Goal: Information Seeking & Learning: Learn about a topic

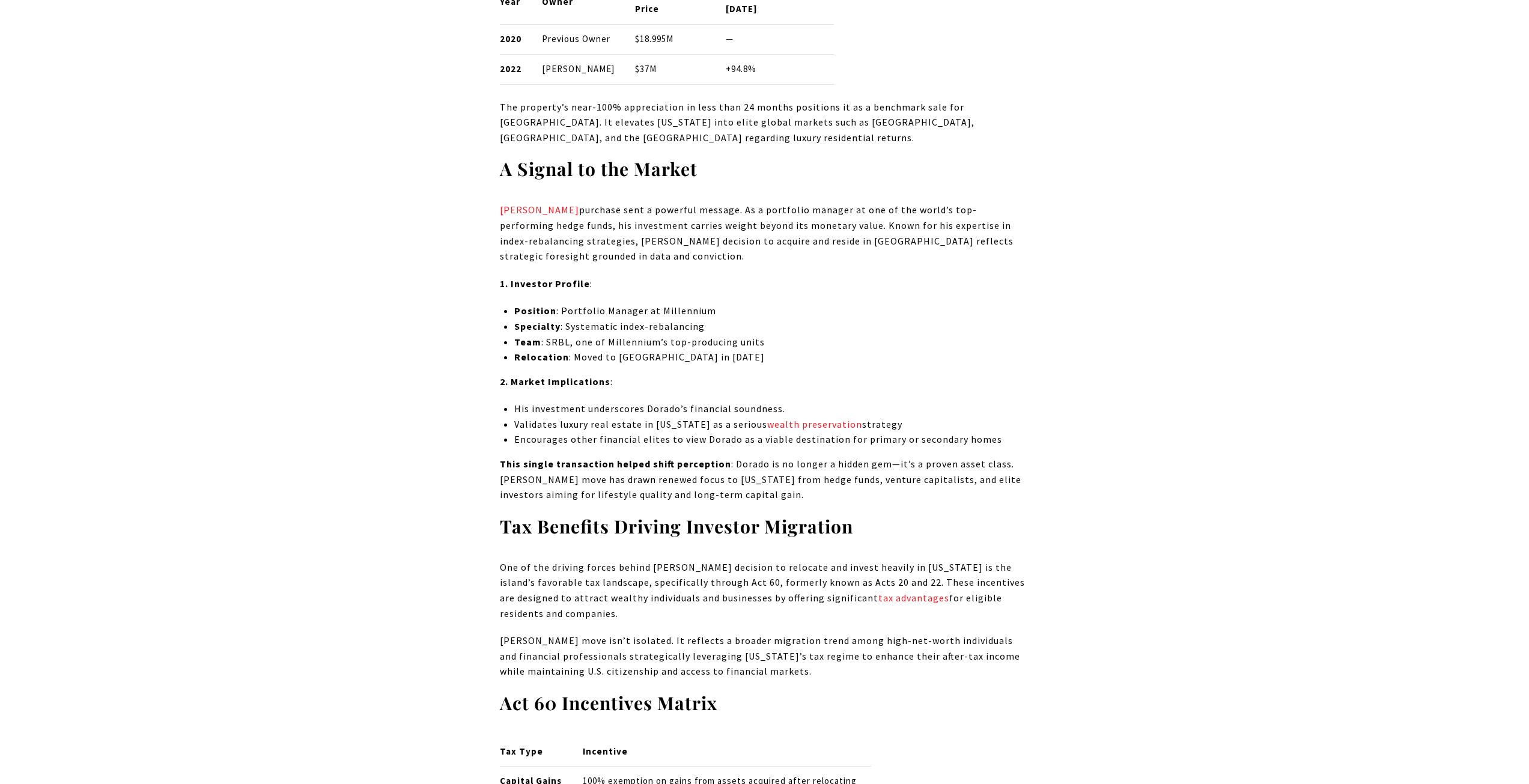
scroll to position [1742, 0]
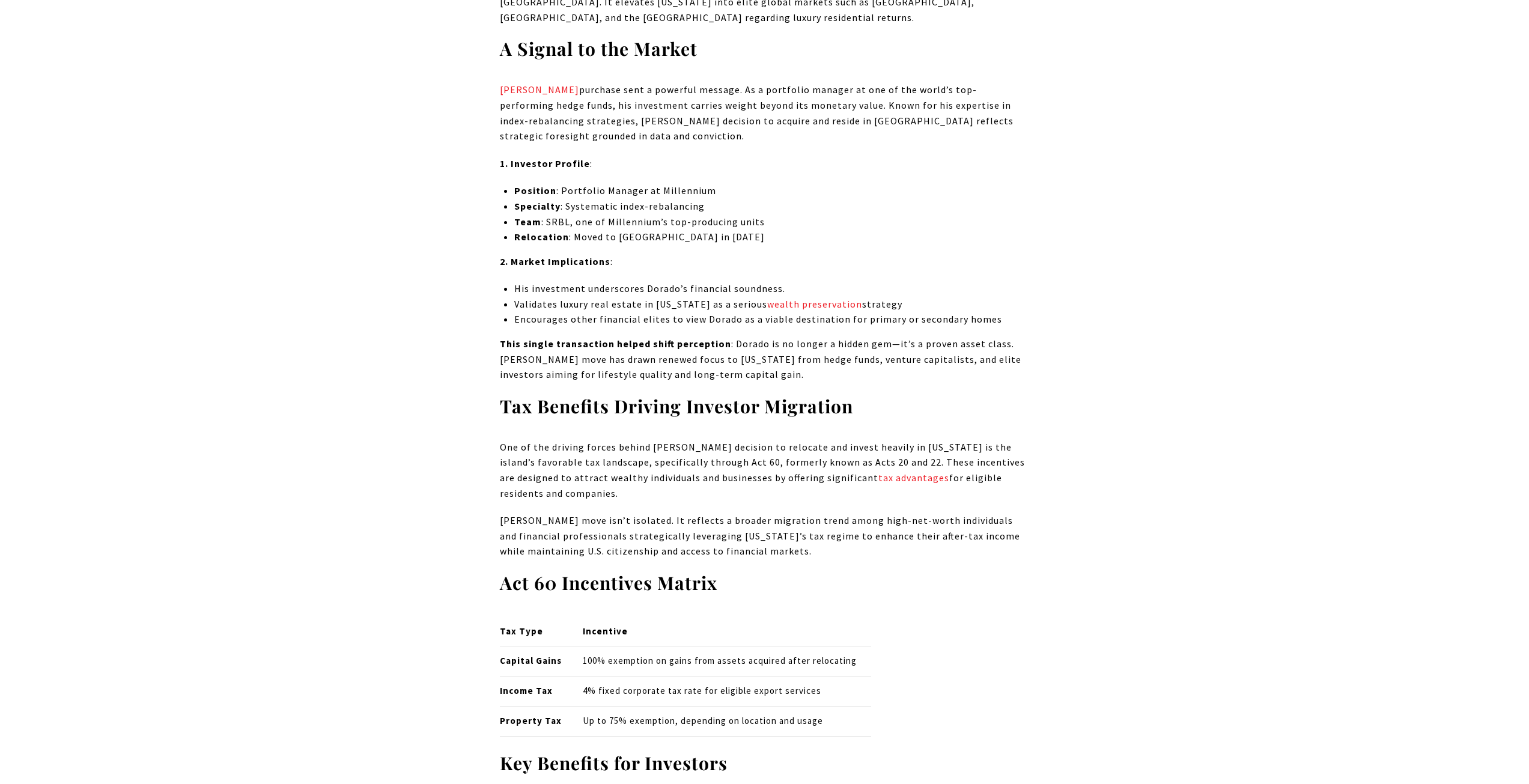
click at [577, 312] on li "Validates luxury real estate in [US_STATE] as a serious wealth preservation str…" at bounding box center [772, 304] width 515 height 16
click at [576, 350] on strong "This single transaction helped shift perception" at bounding box center [615, 344] width 231 height 12
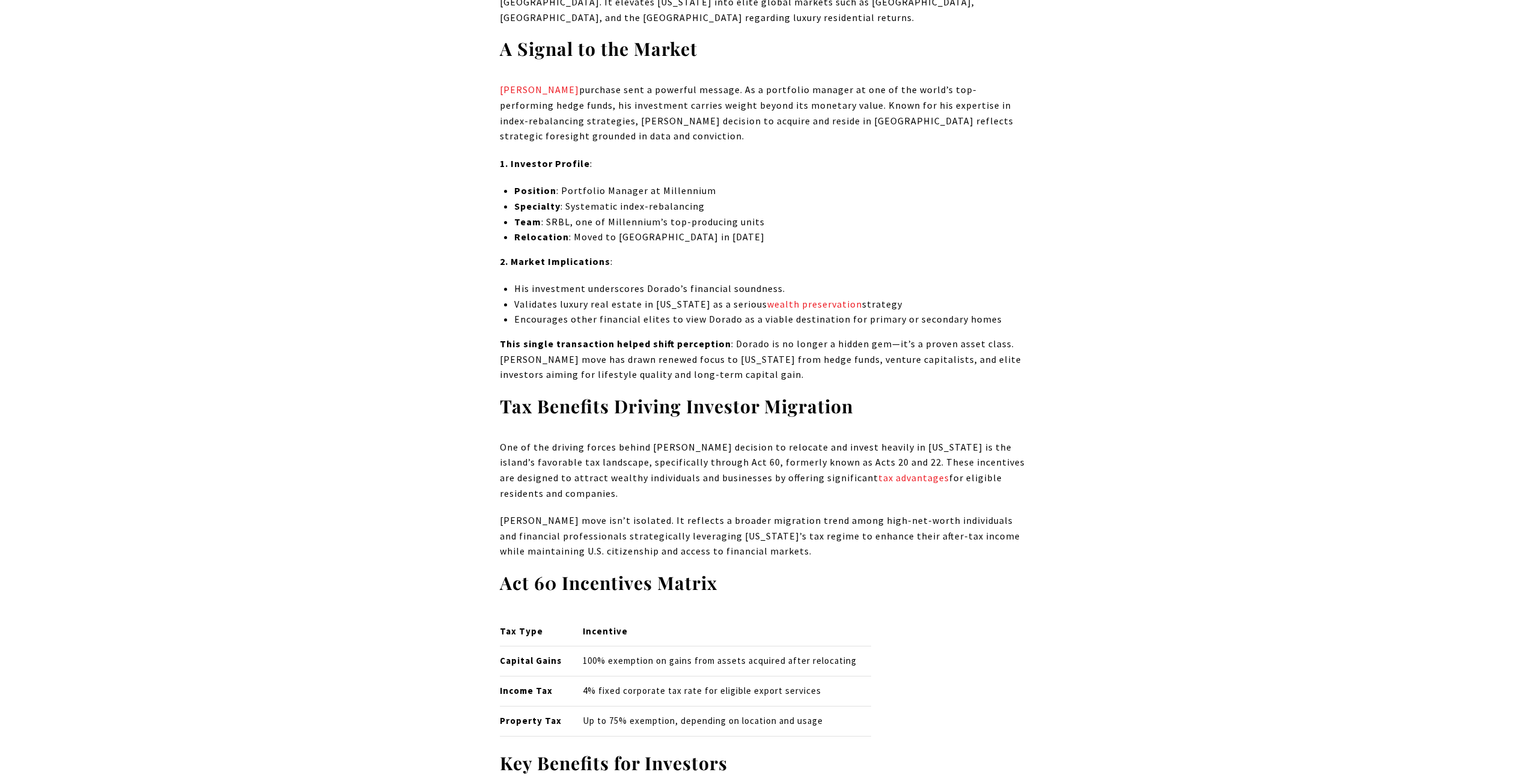
click at [576, 350] on strong "This single transaction helped shift perception" at bounding box center [615, 344] width 231 height 12
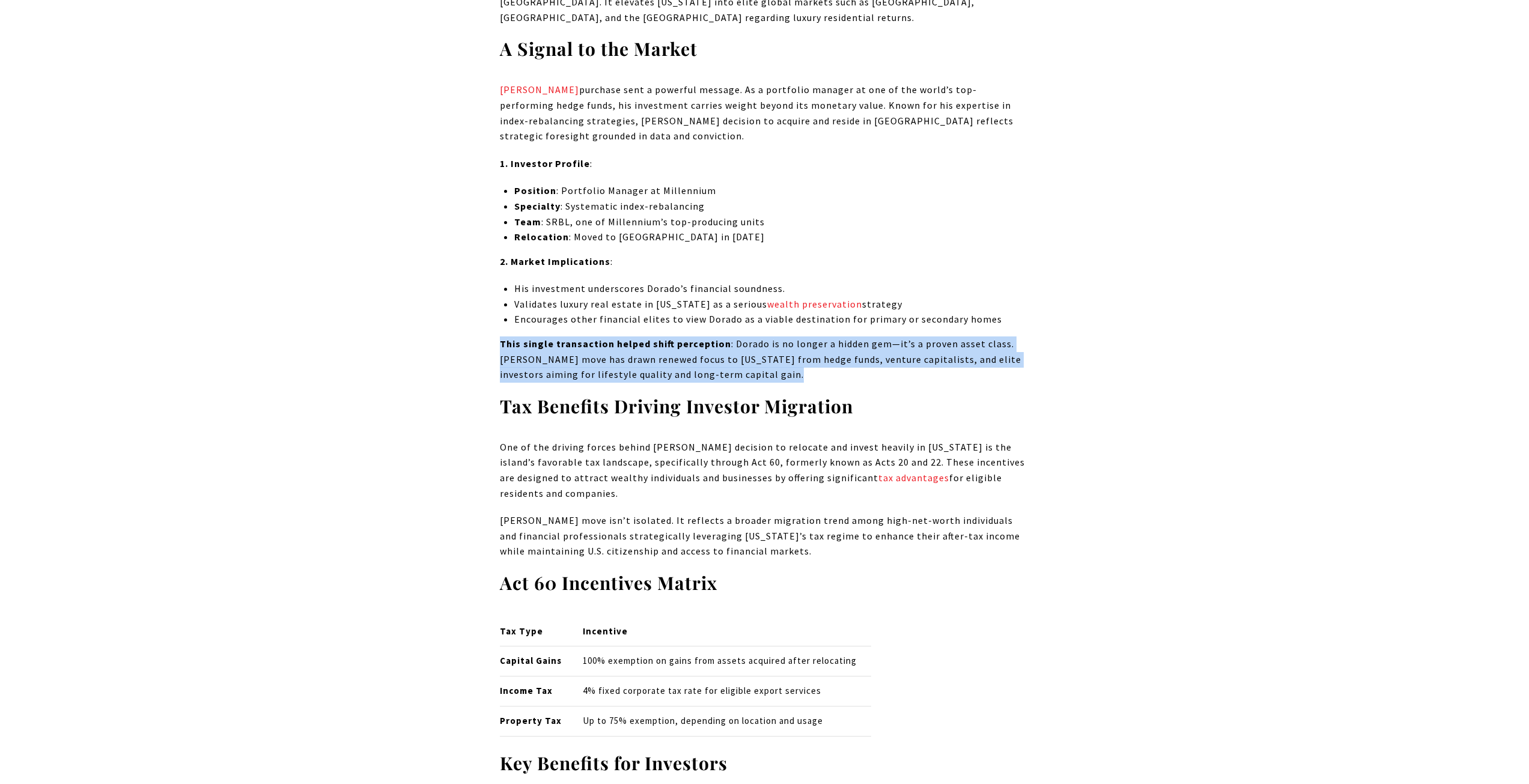
click at [576, 350] on strong "This single transaction helped shift perception" at bounding box center [615, 344] width 231 height 12
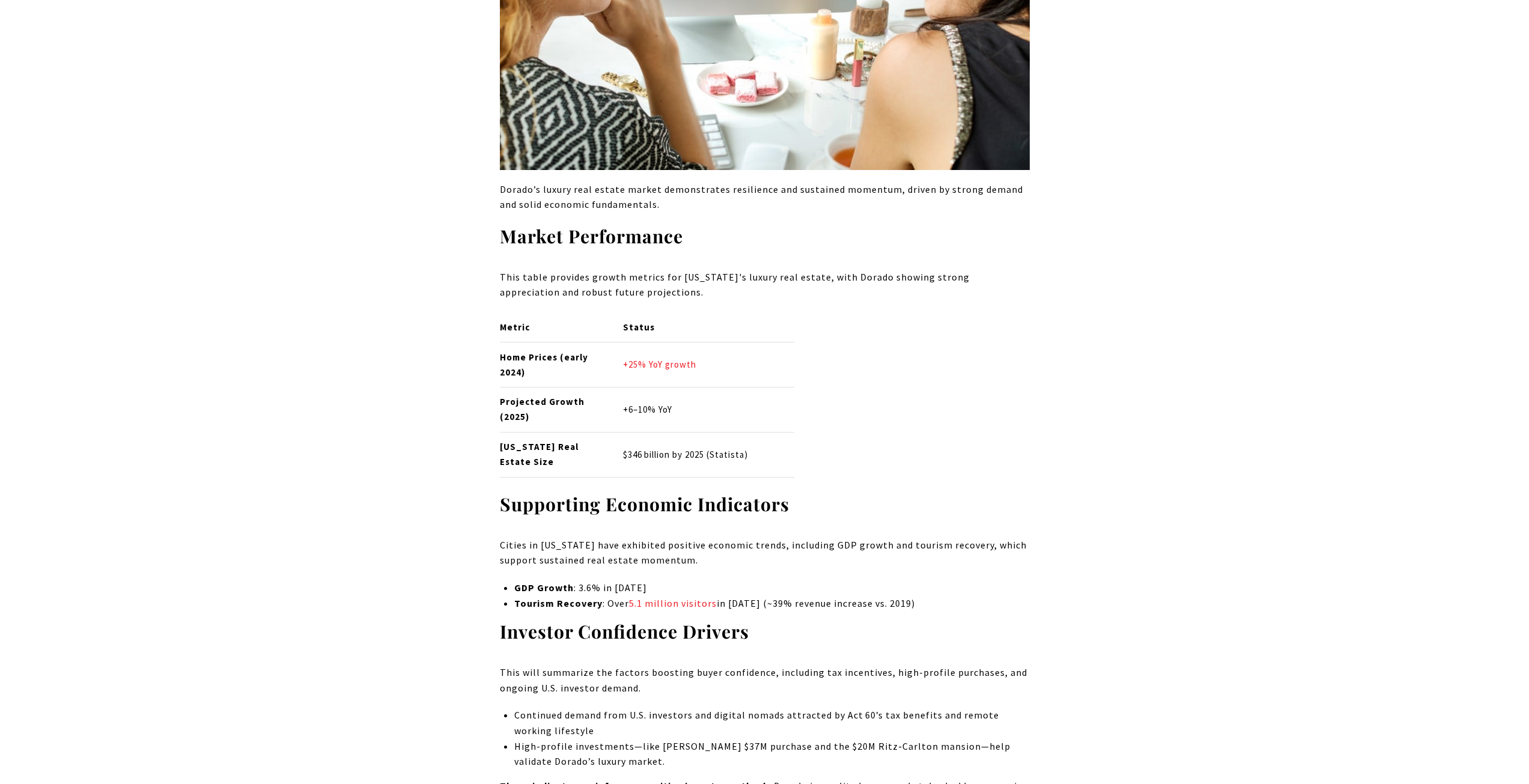
scroll to position [4926, 0]
